Goal: Task Accomplishment & Management: Use online tool/utility

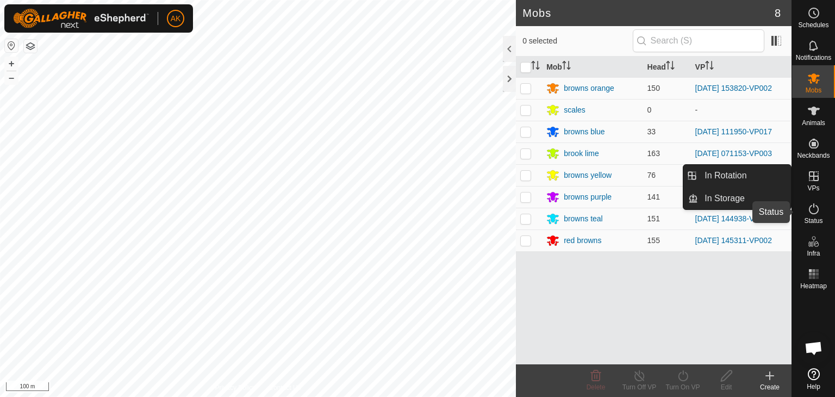
click at [814, 208] on icon at bounding box center [814, 208] width 13 height 13
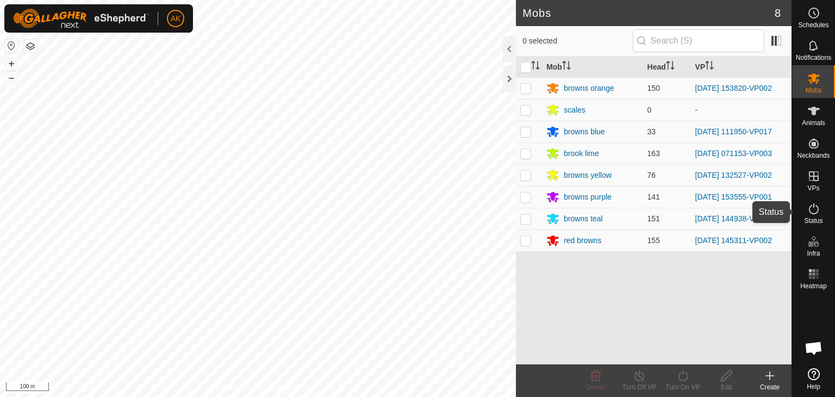
click at [814, 208] on icon at bounding box center [814, 208] width 13 height 13
click at [792, 396] on p-menu "In Rotation In Storage" at bounding box center [792, 397] width 0 height 0
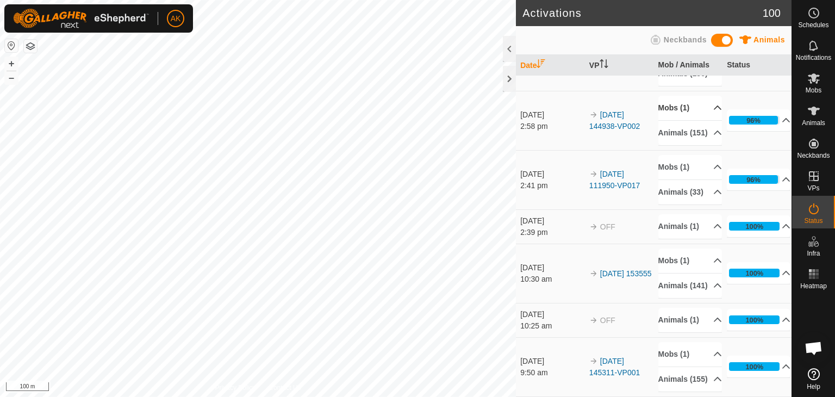
scroll to position [163, 0]
click at [782, 183] on icon at bounding box center [786, 179] width 9 height 9
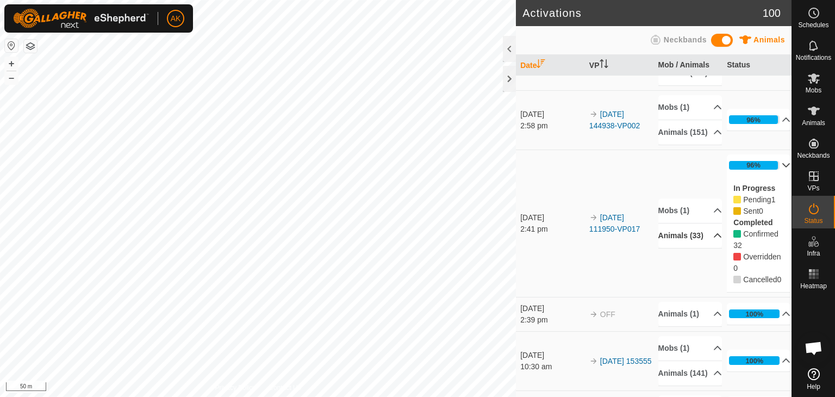
click at [702, 248] on p-accordion-header "Animals (33)" at bounding box center [691, 236] width 64 height 24
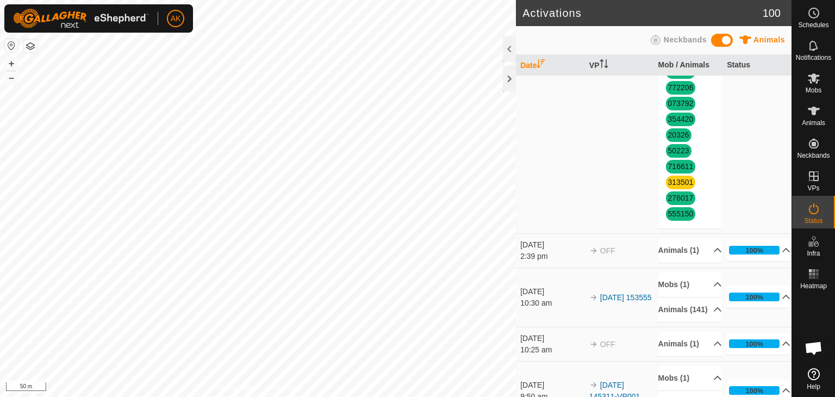
scroll to position [707, 0]
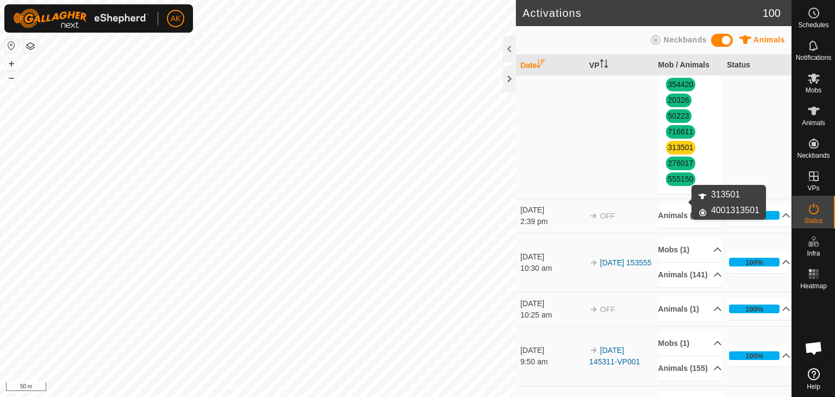
click at [674, 152] on link "313501" at bounding box center [681, 147] width 26 height 9
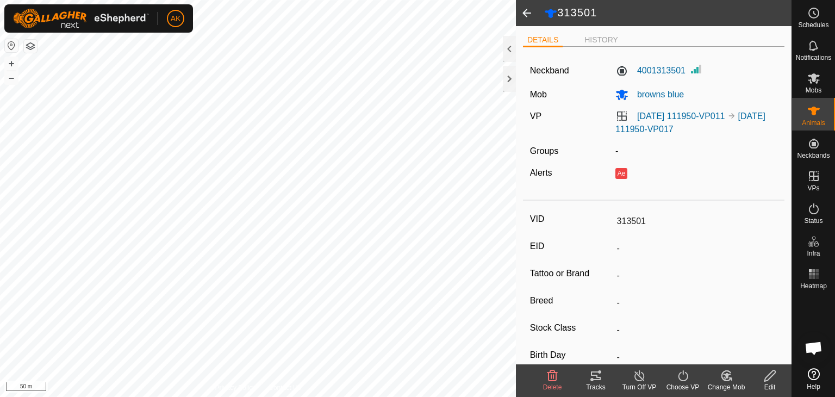
click at [550, 371] on icon at bounding box center [553, 375] width 10 height 11
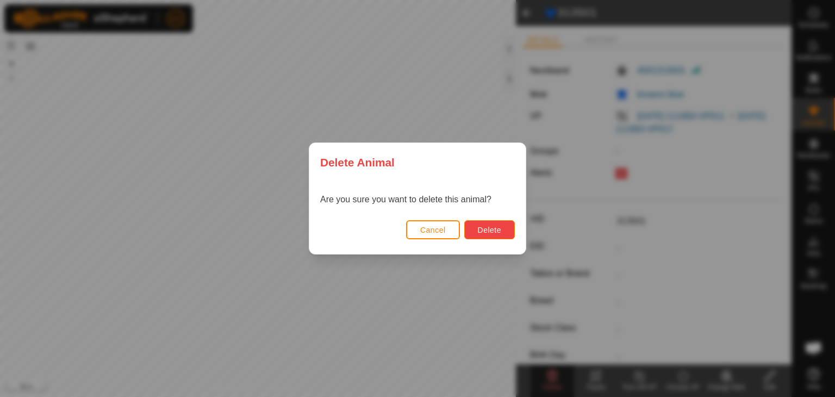
click at [489, 229] on span "Delete" at bounding box center [489, 230] width 23 height 9
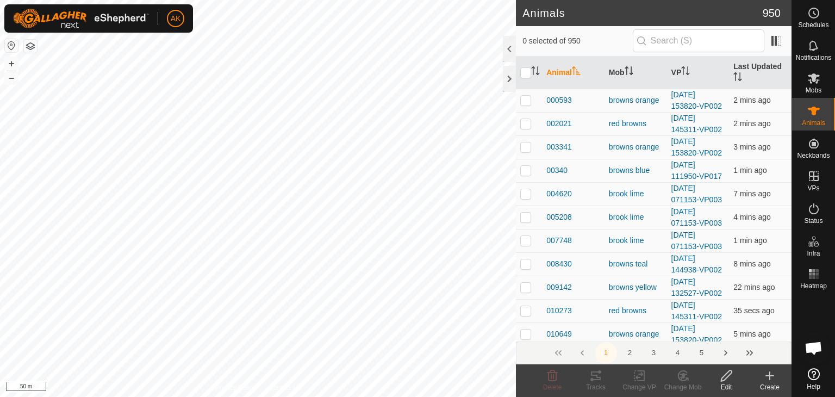
click at [765, 374] on icon at bounding box center [769, 375] width 13 height 13
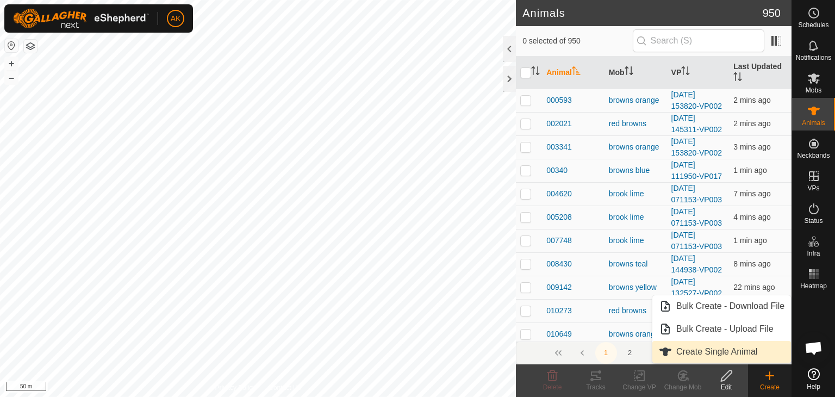
click at [702, 351] on link "Create Single Animal" at bounding box center [722, 352] width 139 height 22
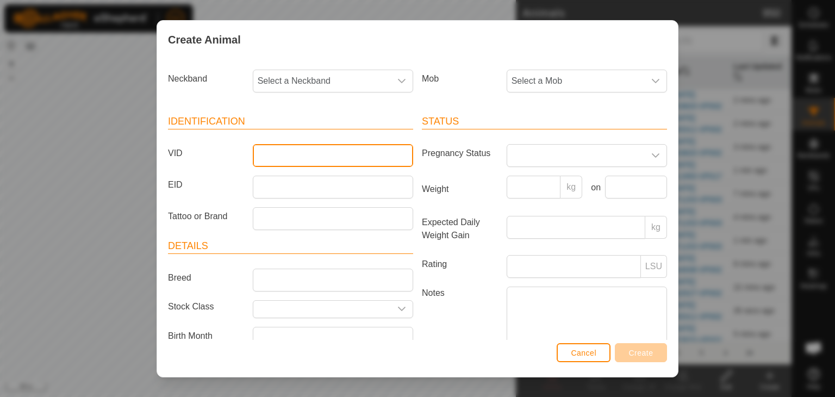
click at [275, 157] on input "VID" at bounding box center [333, 155] width 160 height 23
type input "313"
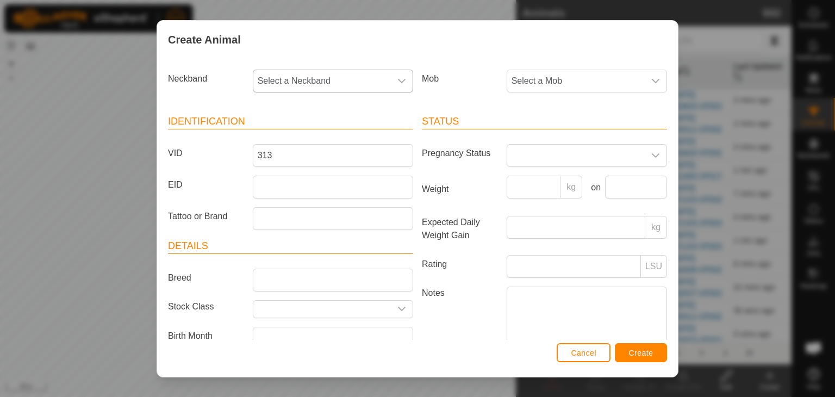
click at [306, 80] on span "Select a Neckband" at bounding box center [322, 81] width 138 height 22
click at [289, 187] on li "4001313501" at bounding box center [332, 190] width 157 height 22
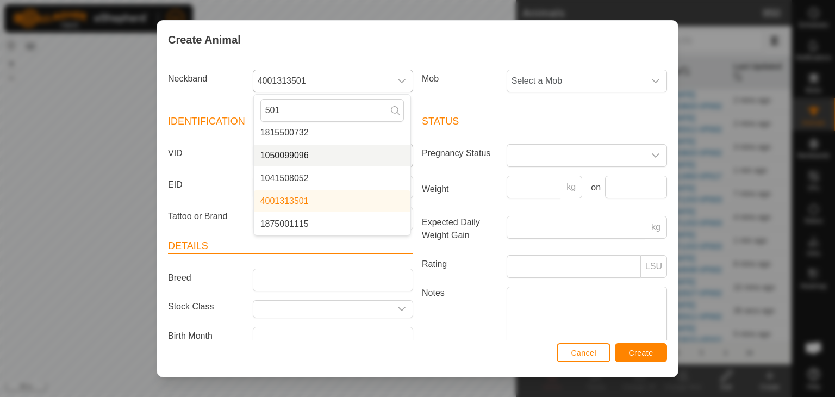
scroll to position [0, 0]
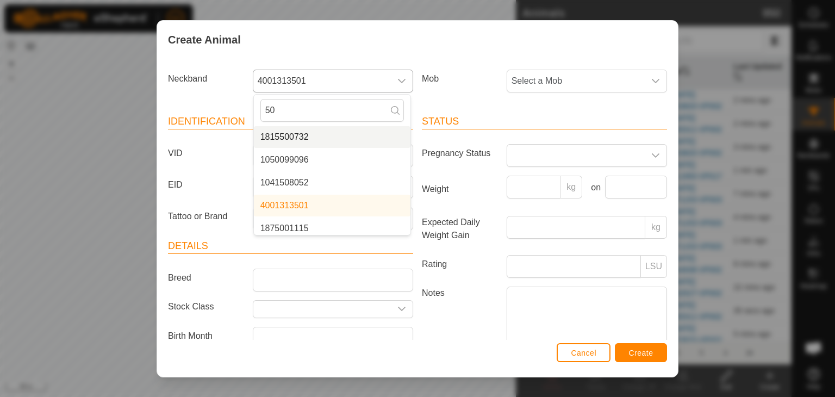
type input "5"
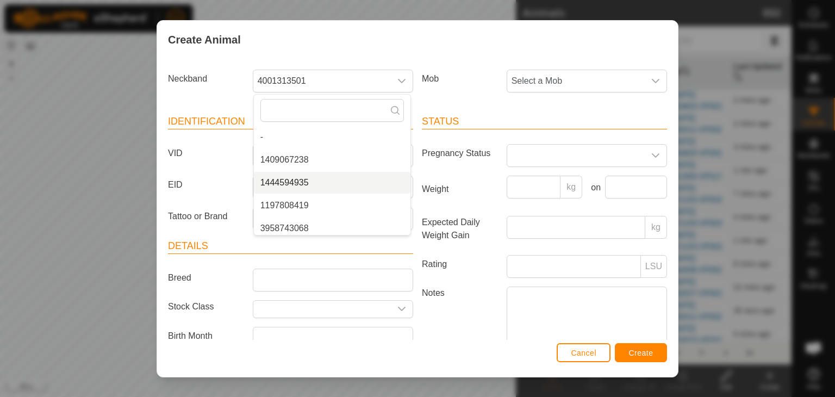
click at [212, 158] on label "VID" at bounding box center [206, 153] width 85 height 18
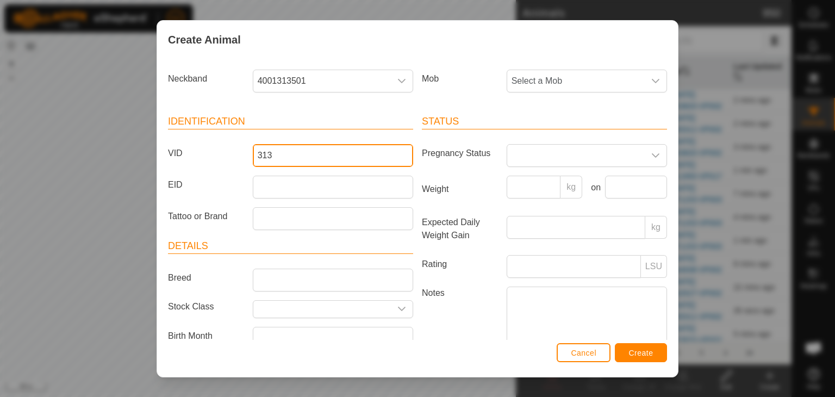
click at [253, 158] on input "313" at bounding box center [333, 155] width 160 height 23
type input "313501"
click at [528, 82] on span "Select a Mob" at bounding box center [576, 81] width 138 height 22
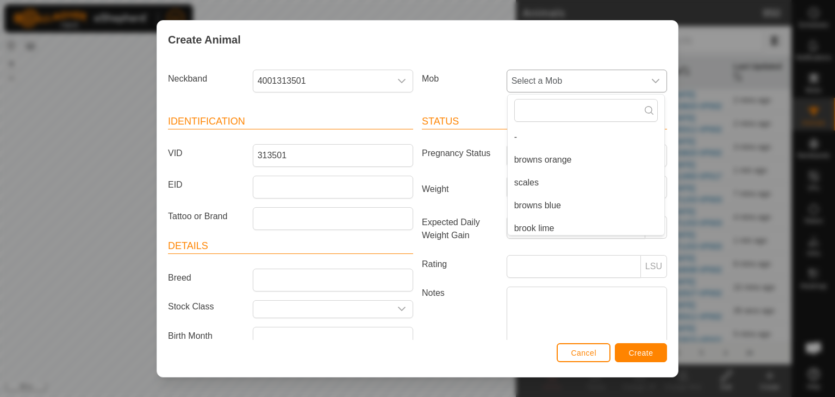
click at [544, 203] on li "browns blue" at bounding box center [586, 206] width 157 height 22
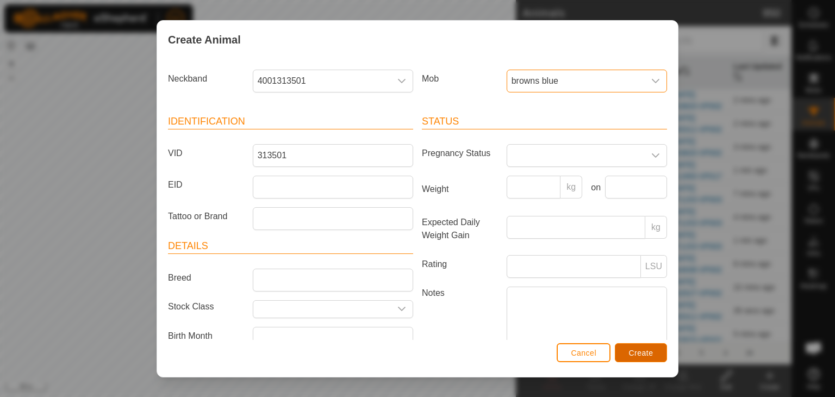
click at [661, 352] on button "Create" at bounding box center [641, 352] width 52 height 19
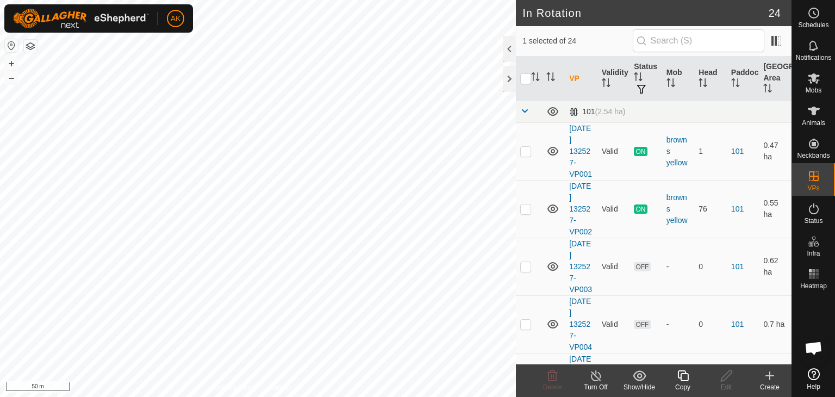
checkbox input "false"
checkbox input "true"
click at [814, 83] on icon at bounding box center [814, 78] width 13 height 13
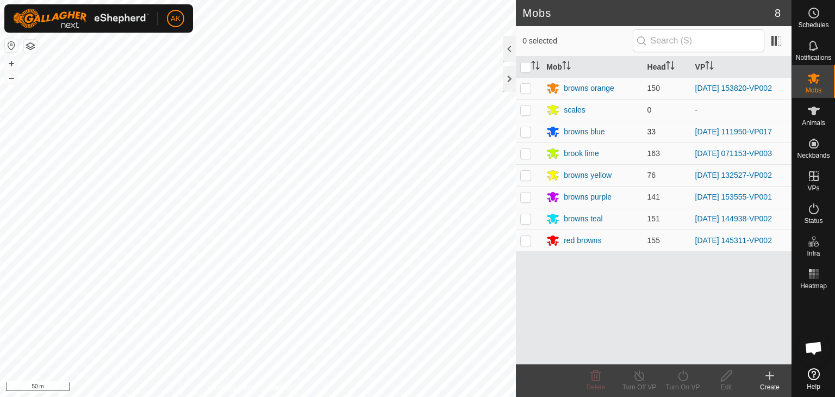
click at [524, 132] on p-checkbox at bounding box center [525, 131] width 11 height 9
checkbox input "true"
click at [684, 378] on icon at bounding box center [683, 375] width 14 height 13
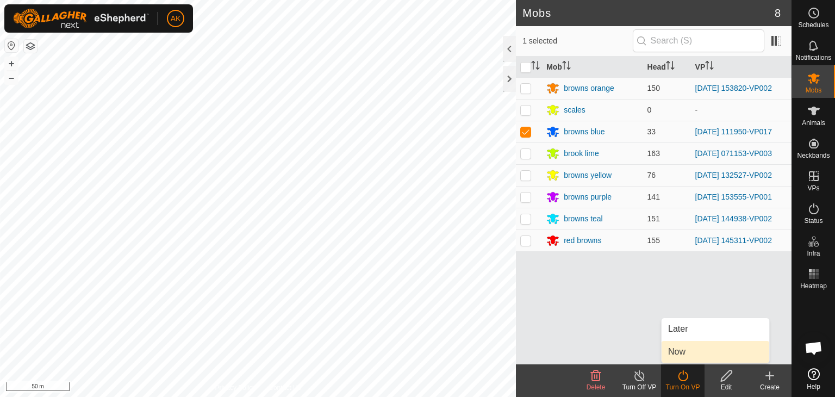
click at [675, 352] on link "Now" at bounding box center [716, 352] width 108 height 22
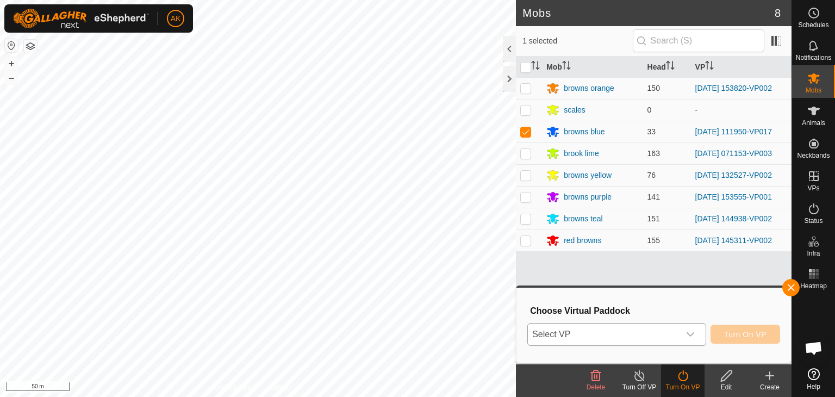
click at [597, 330] on span "Select VP" at bounding box center [604, 335] width 152 height 22
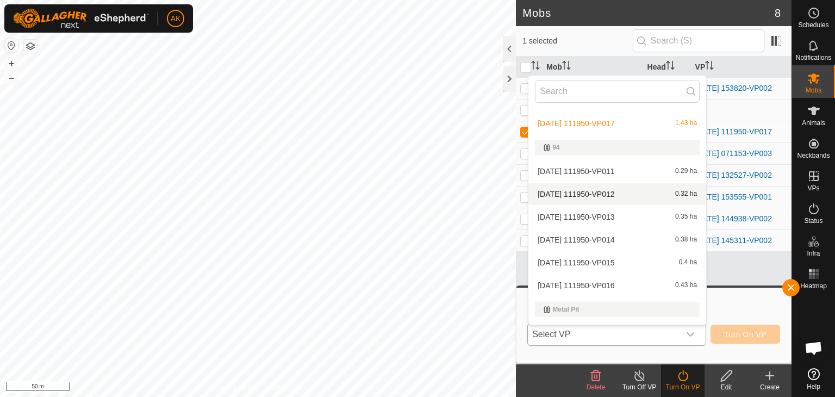
scroll to position [598, 0]
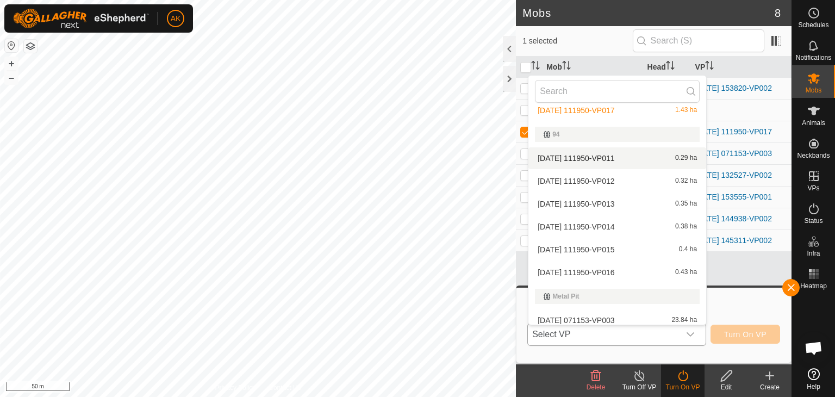
click at [593, 158] on li "[DATE] 111950-VP011 0.29 ha" at bounding box center [618, 158] width 178 height 22
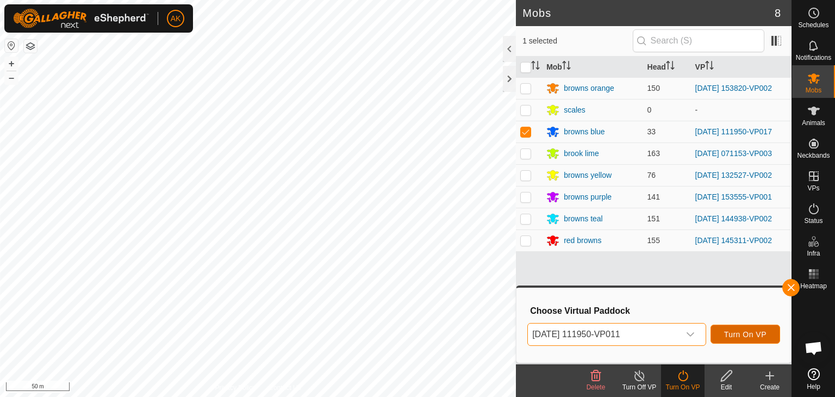
click at [733, 332] on span "Turn On VP" at bounding box center [745, 334] width 42 height 9
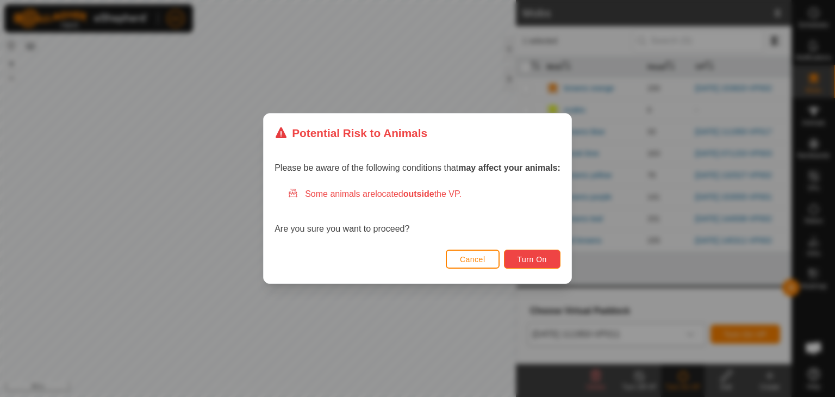
click at [550, 267] on button "Turn On" at bounding box center [532, 259] width 57 height 19
